Goal: Transaction & Acquisition: Purchase product/service

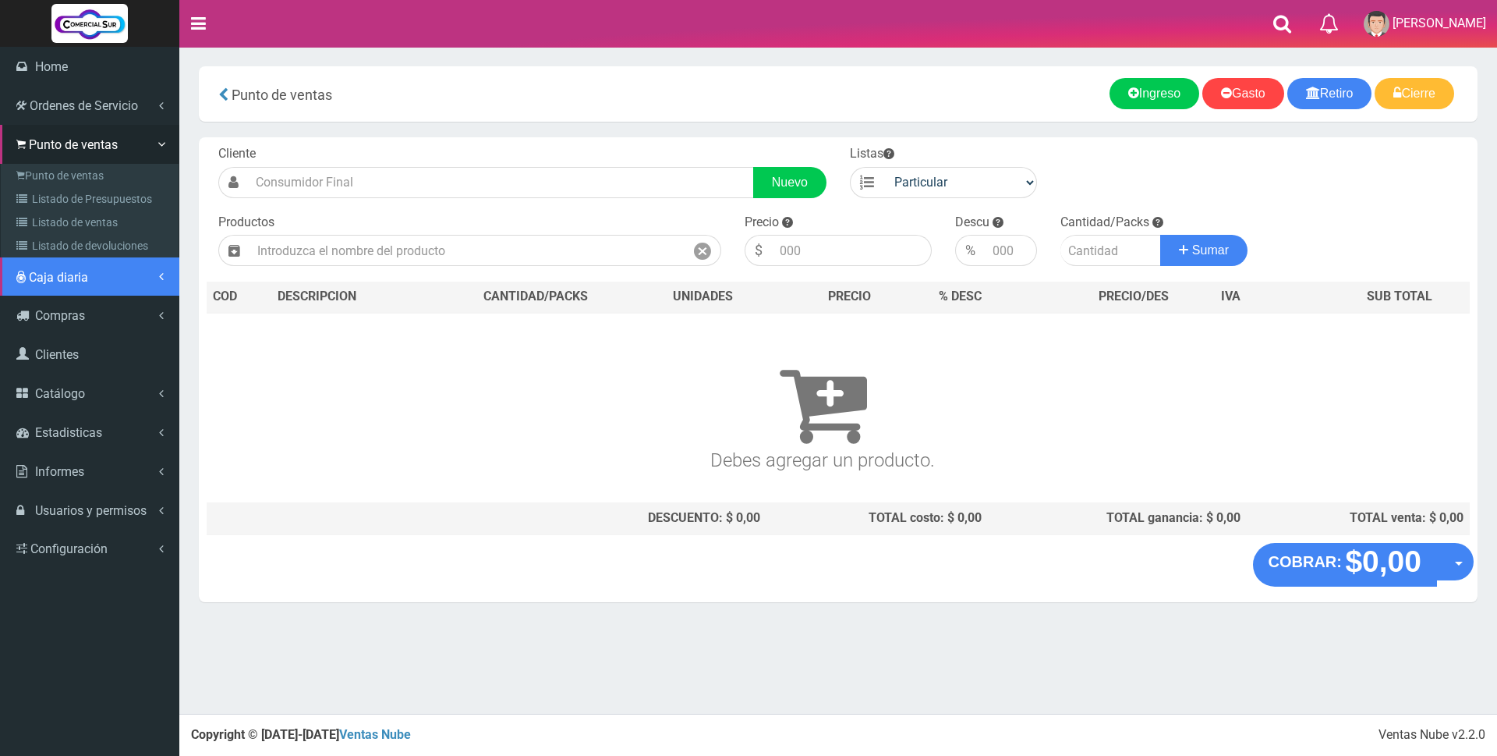
click at [63, 281] on span "Caja diaria" at bounding box center [58, 277] width 59 height 15
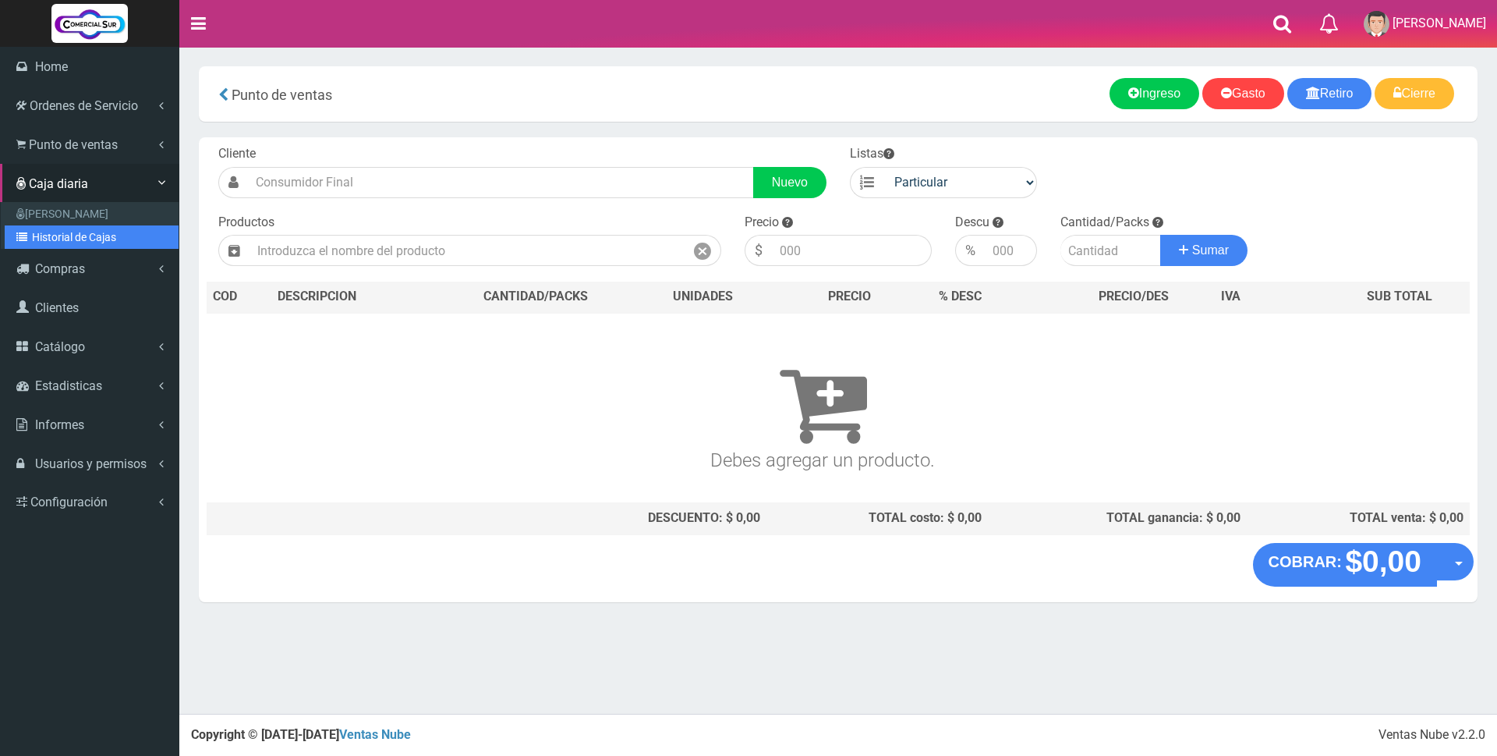
click at [63, 236] on link "Historial de Cajas" at bounding box center [92, 236] width 174 height 23
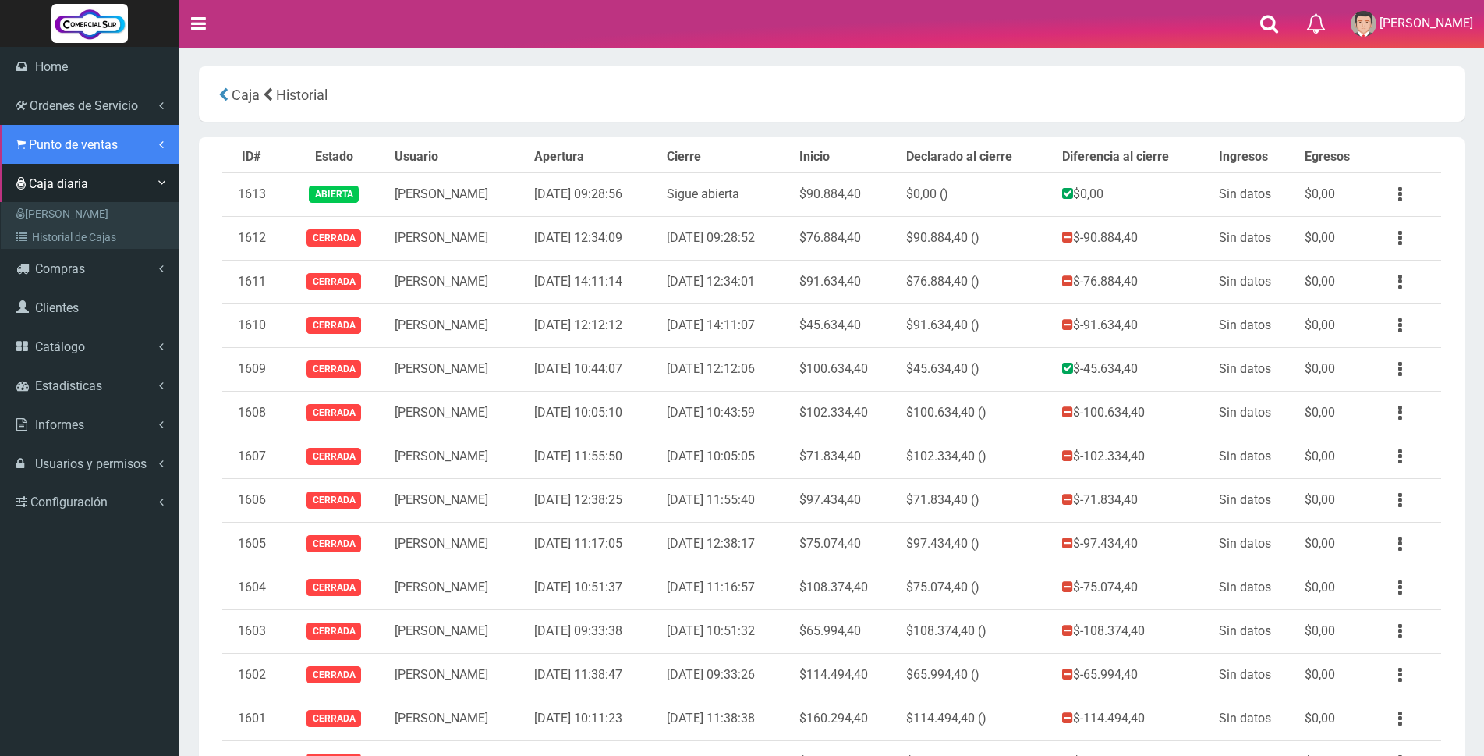
click at [45, 145] on span "Punto de ventas" at bounding box center [73, 144] width 89 height 15
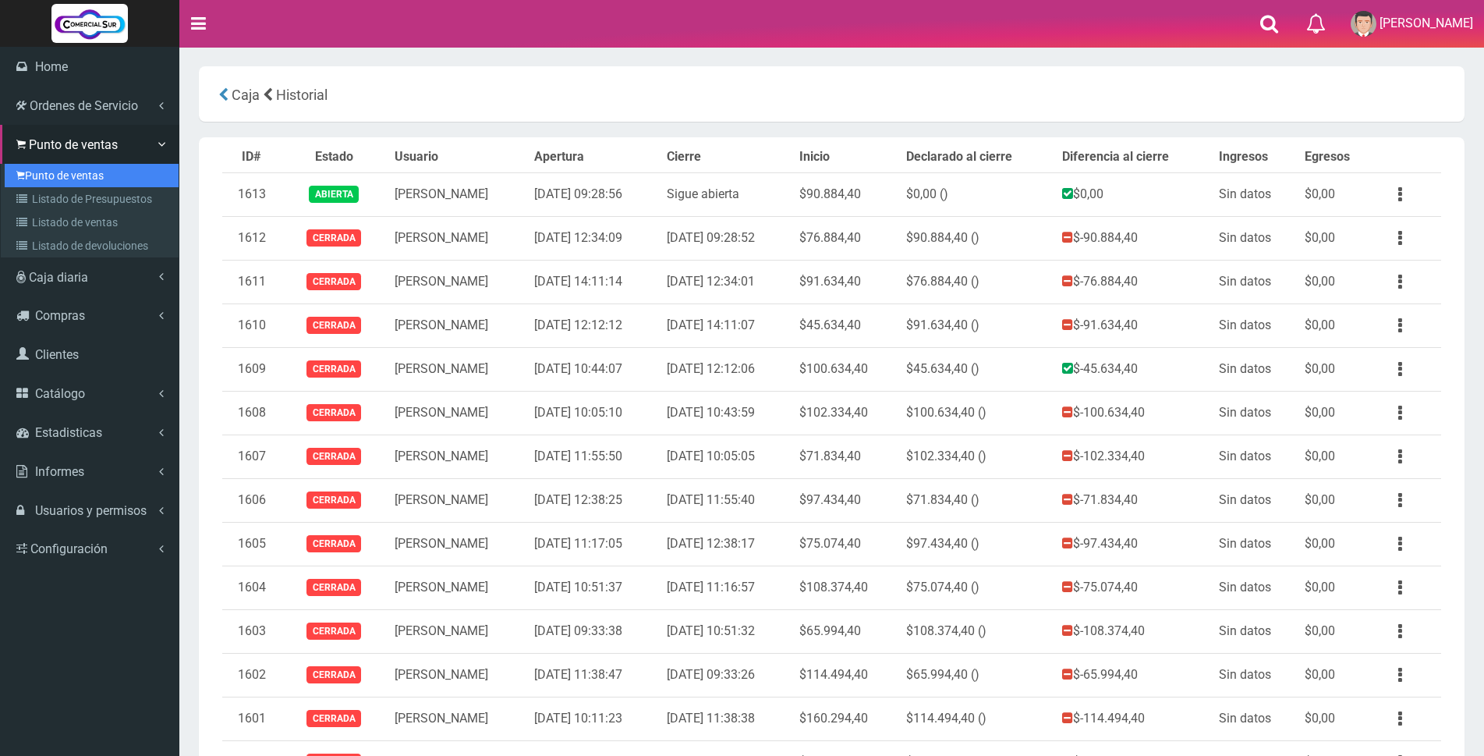
click at [42, 175] on link "Punto de ventas" at bounding box center [92, 175] width 174 height 23
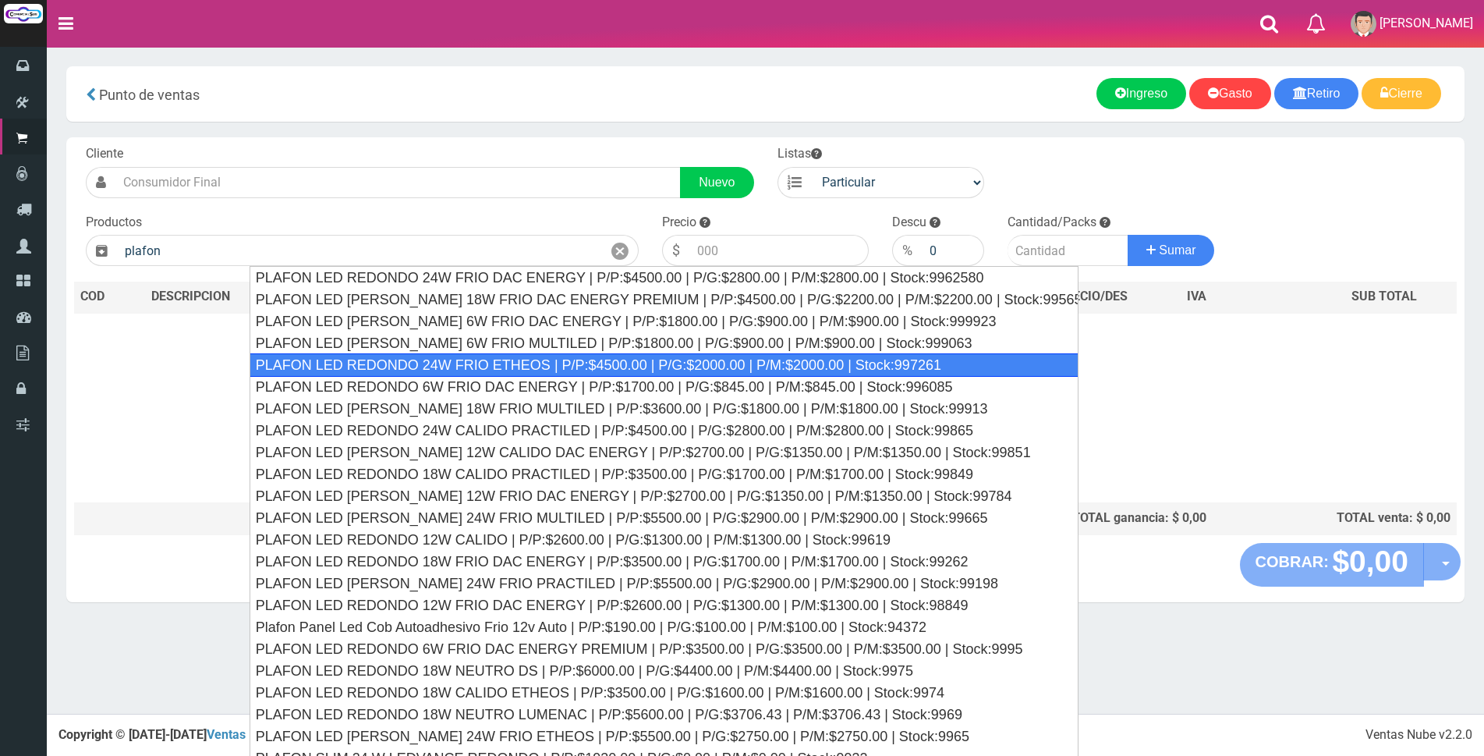
click at [575, 365] on div "PLAFON LED REDONDO 24W FRIO ETHEOS | P/P:$4500.00 | P/G:$2000.00 | P/M:$2000.00…" at bounding box center [664, 364] width 829 height 23
type input "PLAFON LED REDONDO 24W FRIO ETHEOS | P/P:$4500.00 | P/G:$2000.00 | P/M:$2000.00…"
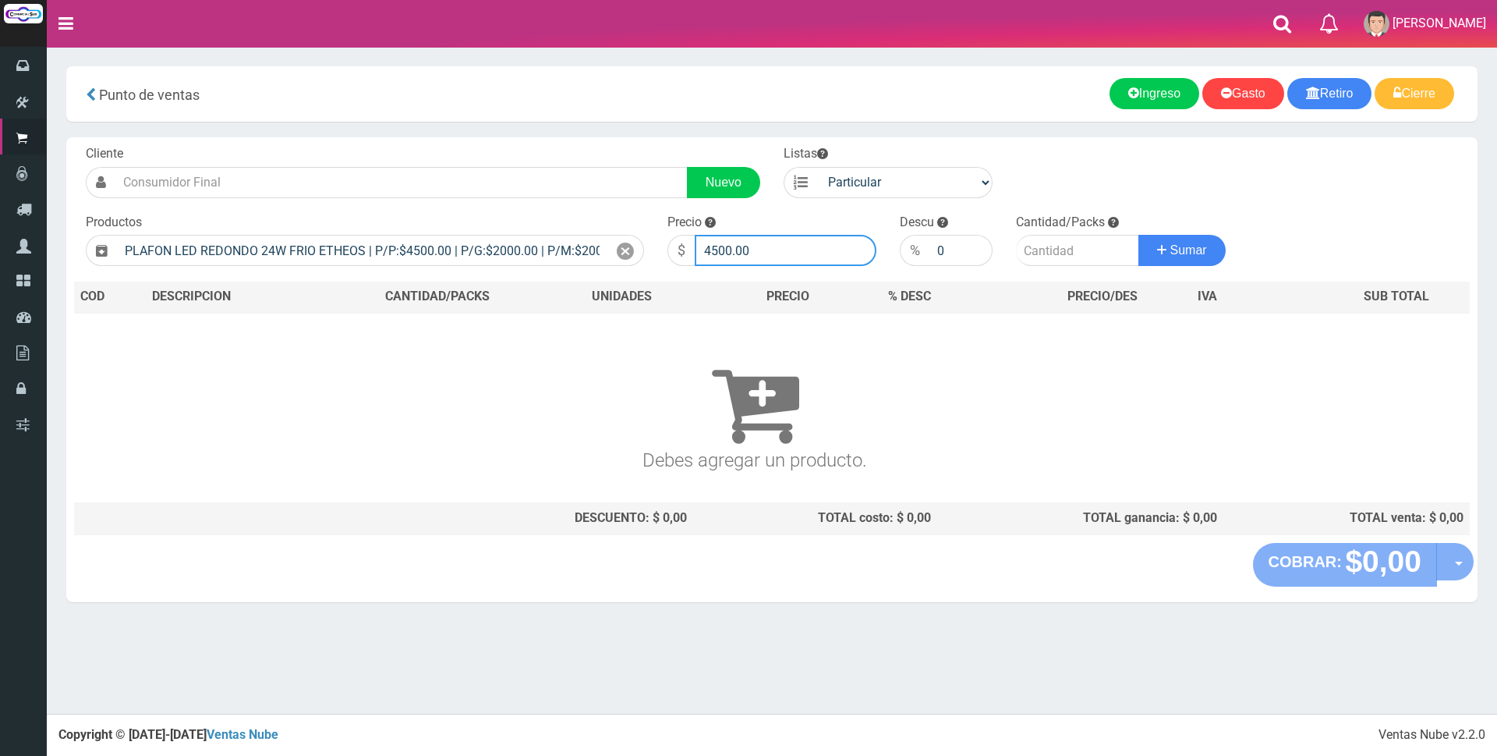
click at [776, 244] on input "4500.00" at bounding box center [786, 250] width 182 height 31
type input "4"
type input "11000"
click at [1066, 257] on input "number" at bounding box center [1077, 250] width 123 height 31
type input "1"
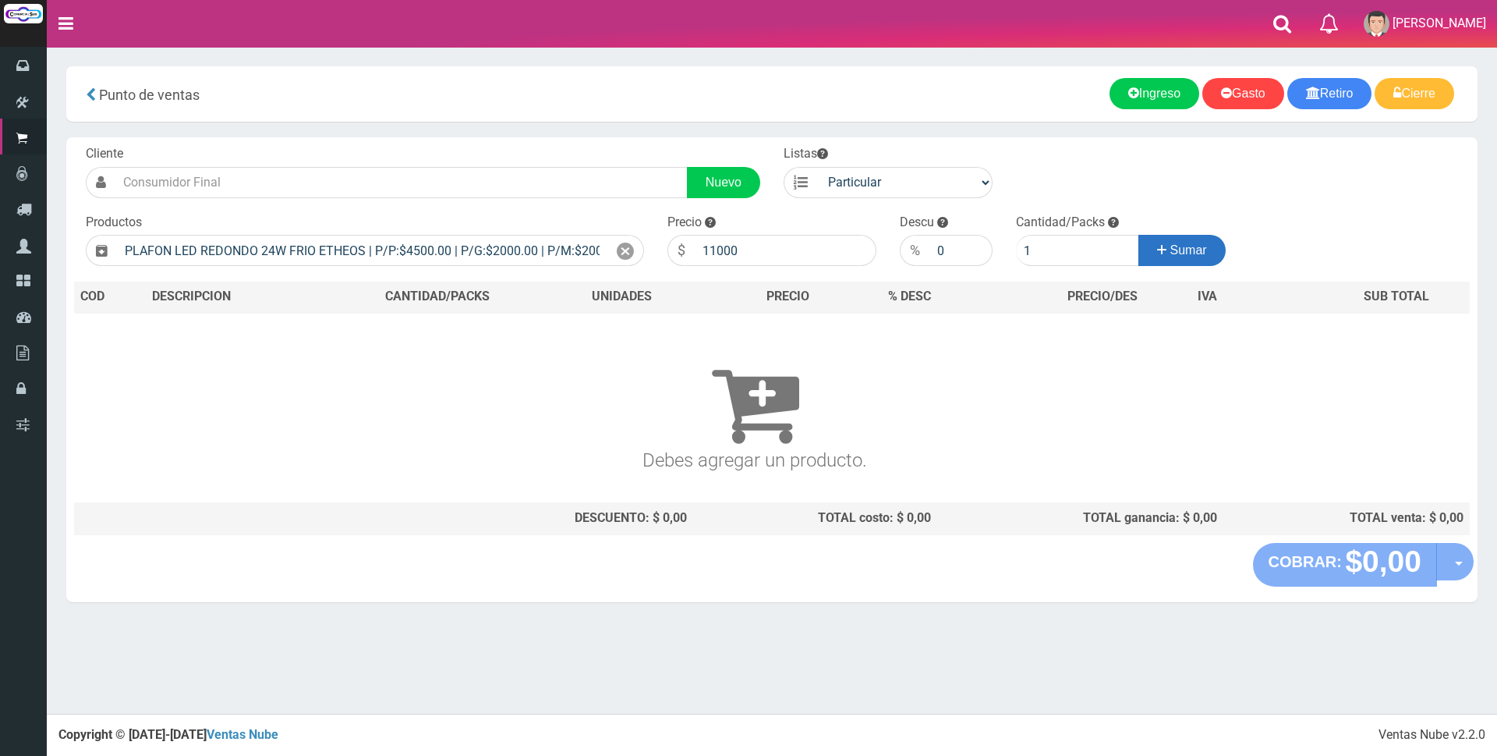
click at [1170, 248] on span "Sumar" at bounding box center [1188, 249] width 37 height 13
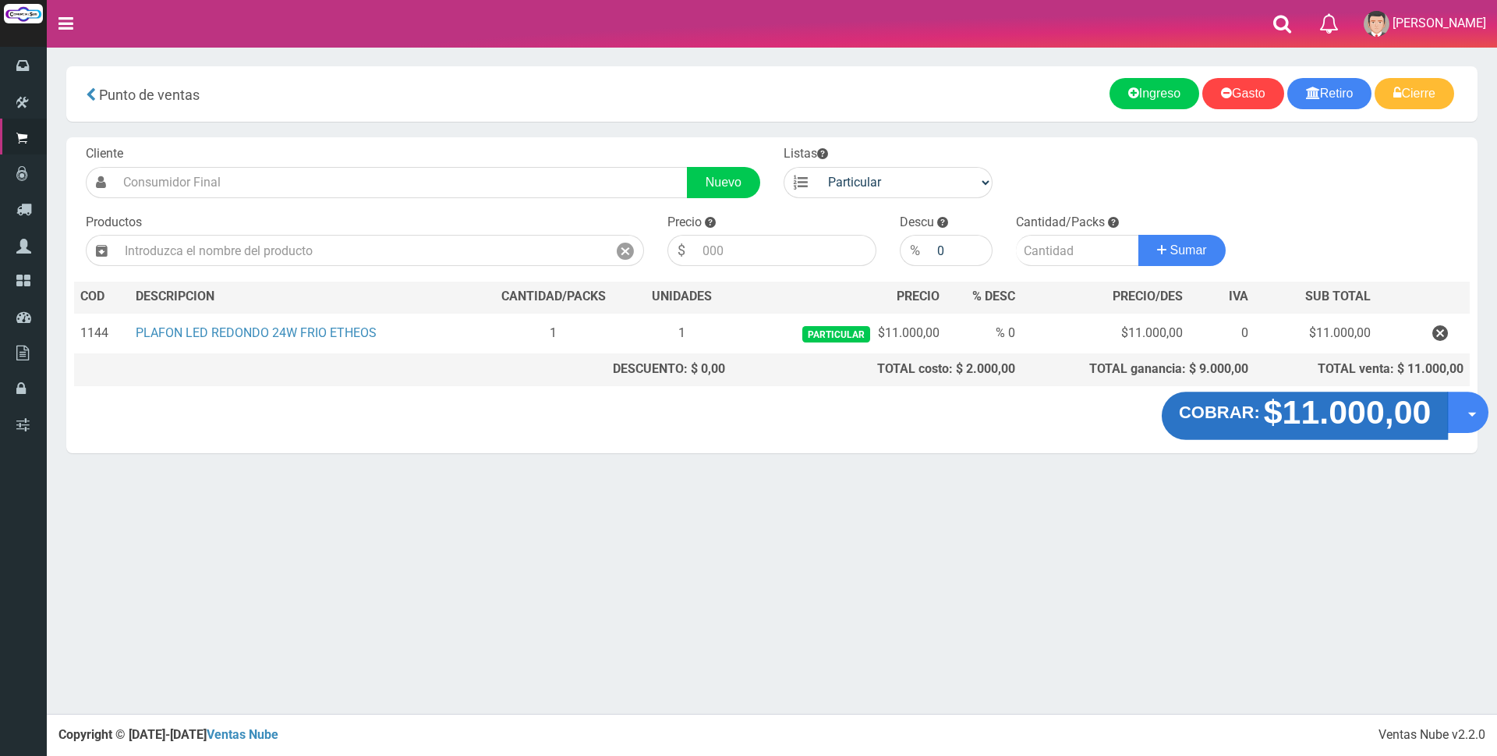
click at [1274, 420] on strong "$11.000,00" at bounding box center [1348, 412] width 168 height 37
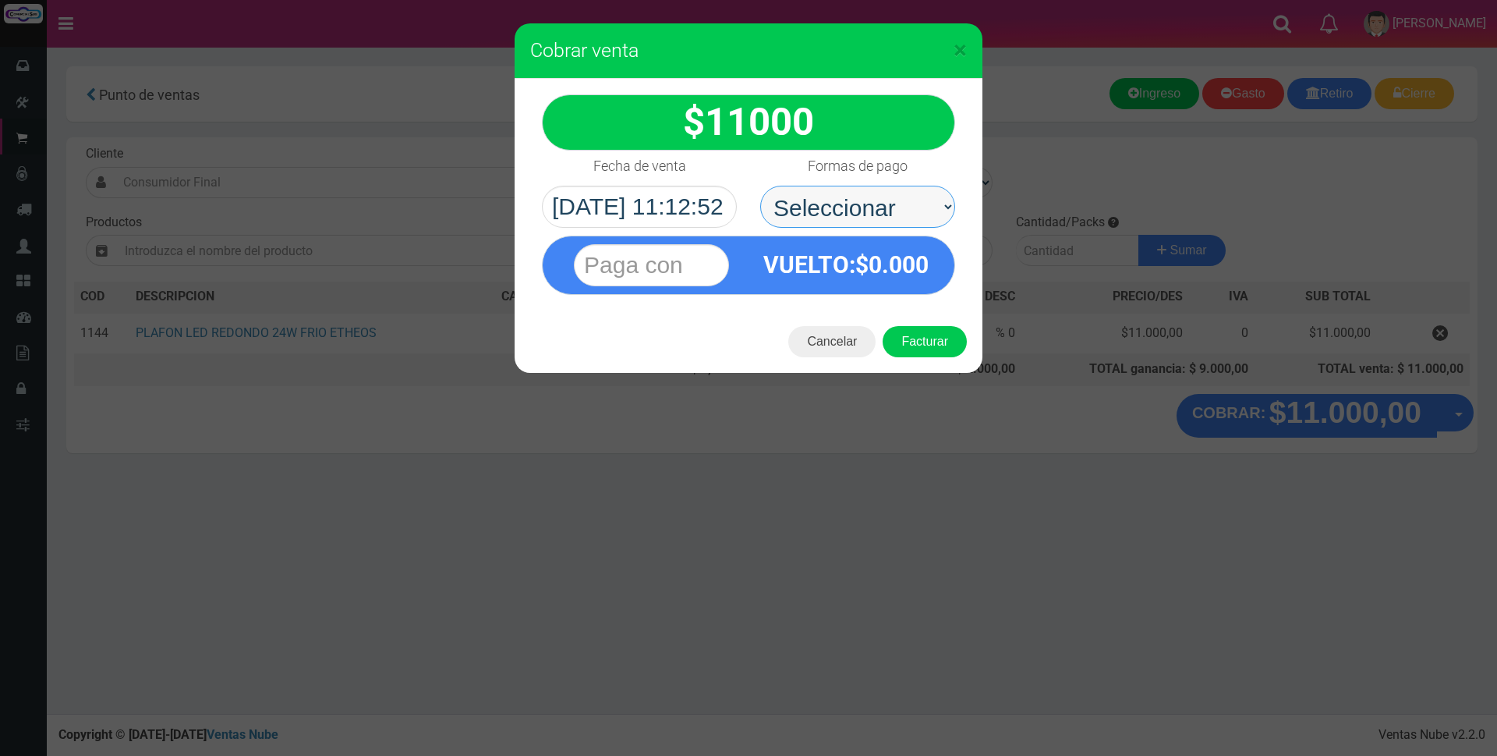
click at [775, 201] on select "Seleccionar Efectivo Tarjeta de Crédito Depósito Débito" at bounding box center [857, 207] width 195 height 42
select select "Efectivo"
click at [760, 186] on select "Seleccionar Efectivo Tarjeta de Crédito Depósito Débito" at bounding box center [857, 207] width 195 height 42
click at [611, 260] on input "text" at bounding box center [651, 265] width 155 height 42
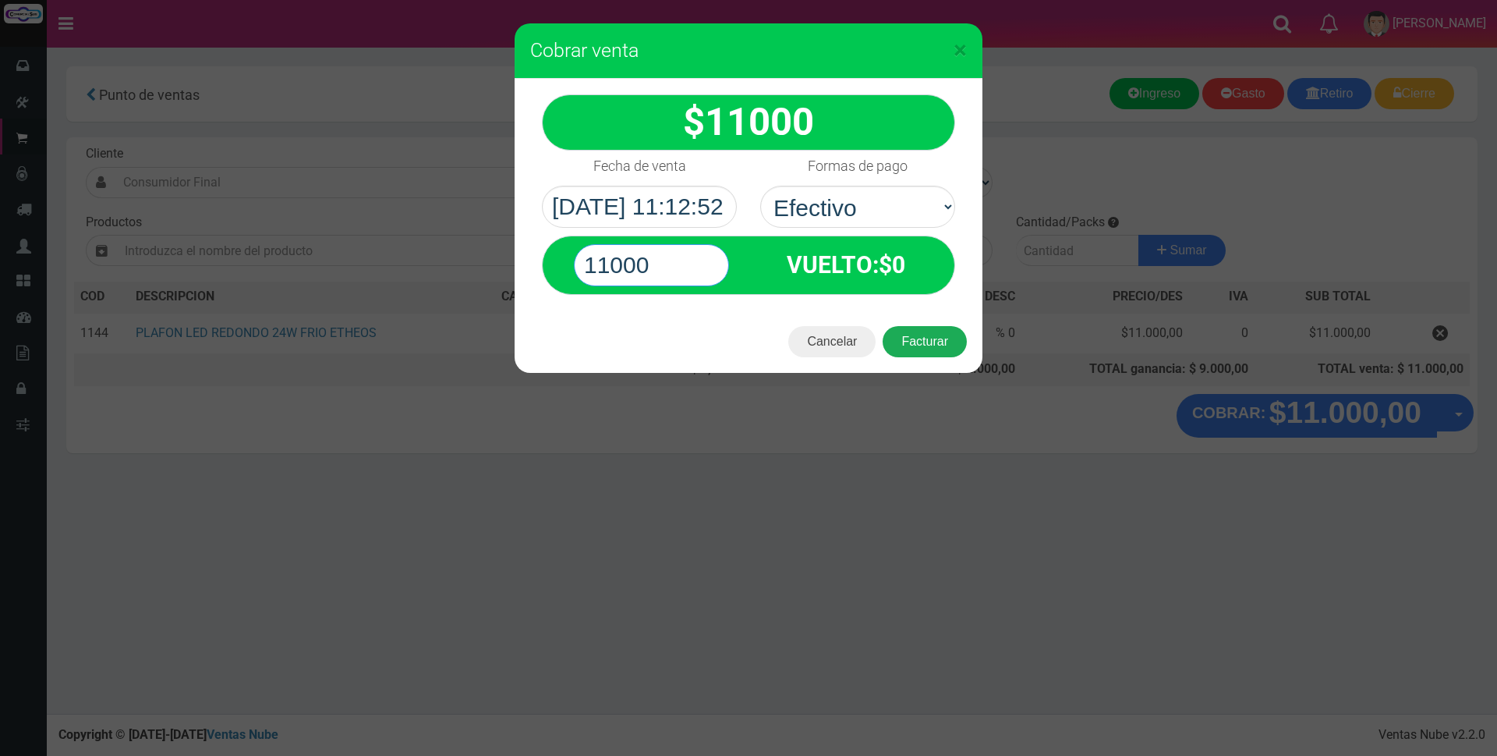
type input "11000"
click at [914, 343] on button "Facturar" at bounding box center [925, 341] width 84 height 31
